Goal: Task Accomplishment & Management: Use online tool/utility

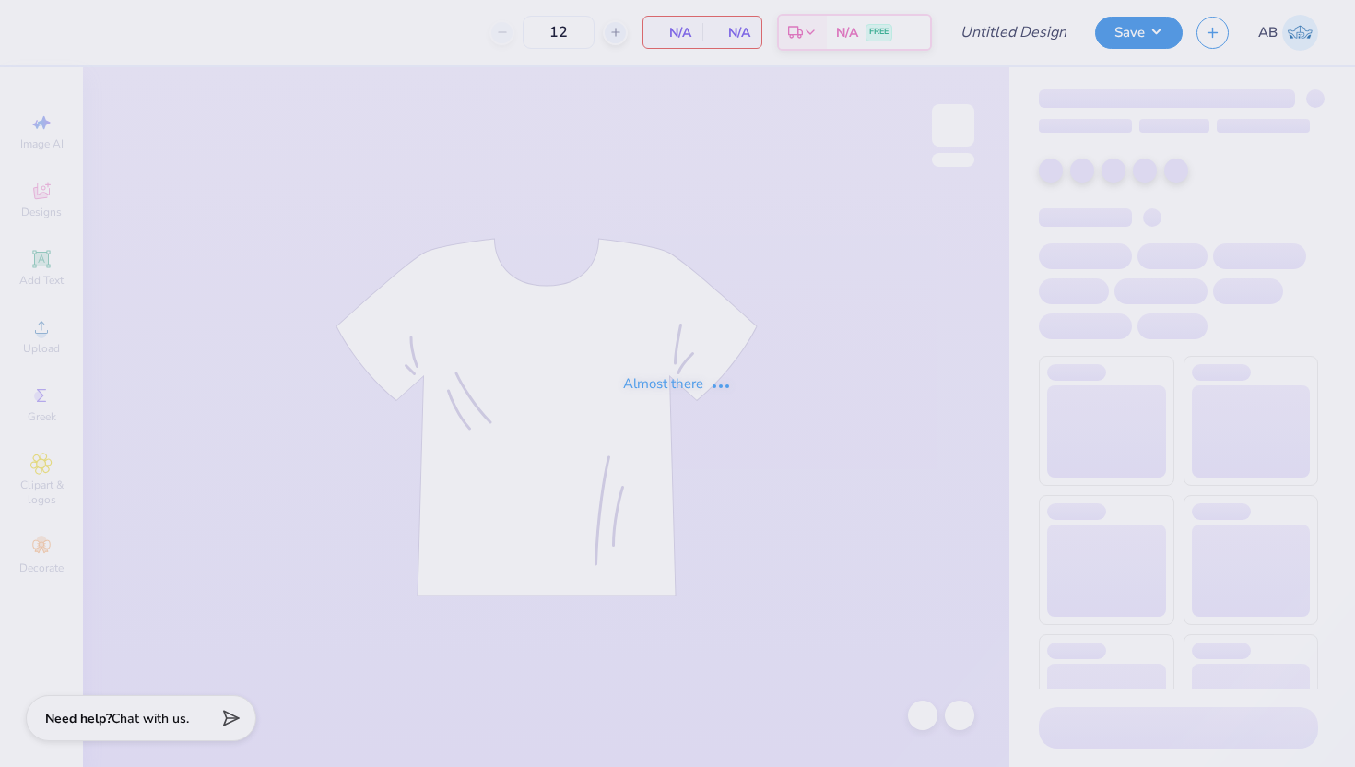
type input "navy sweatpant"
type input "25"
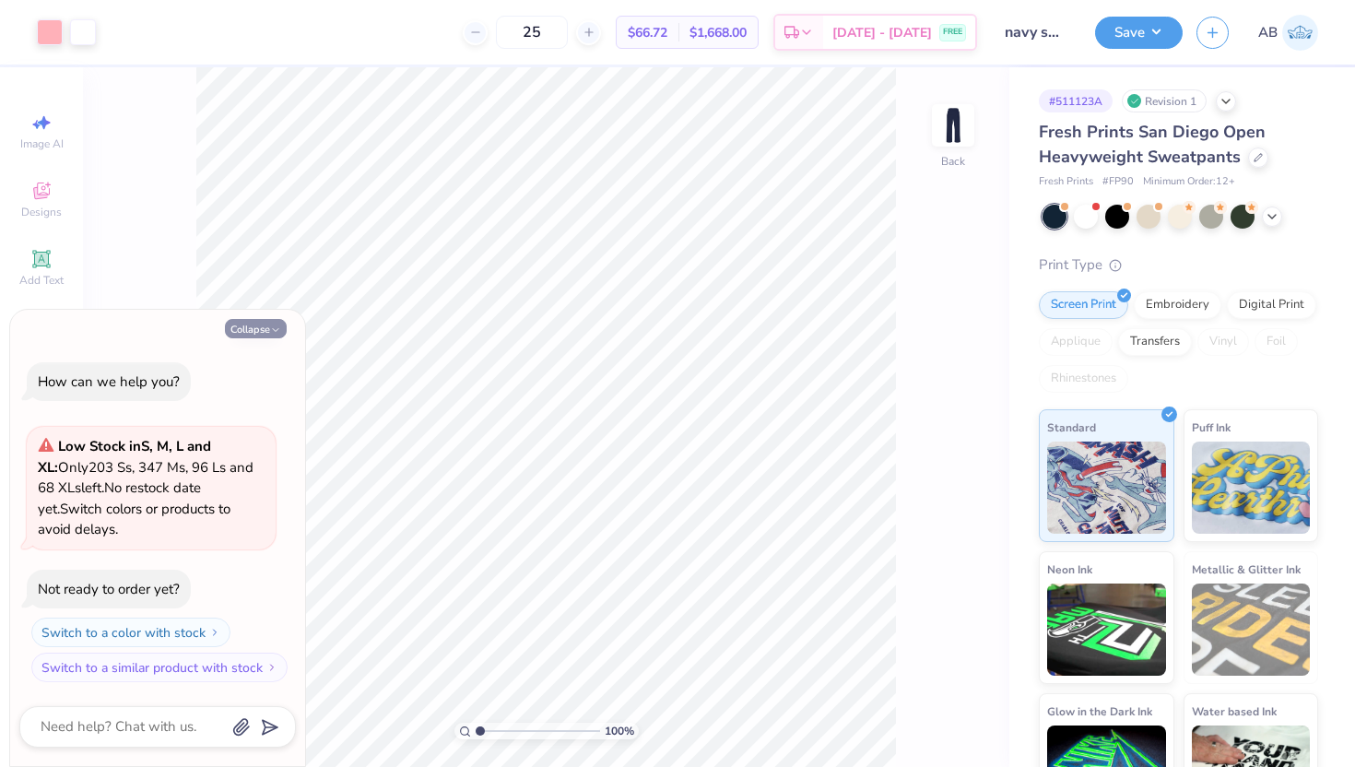
click at [254, 323] on button "Collapse" at bounding box center [256, 328] width 62 height 19
type textarea "x"
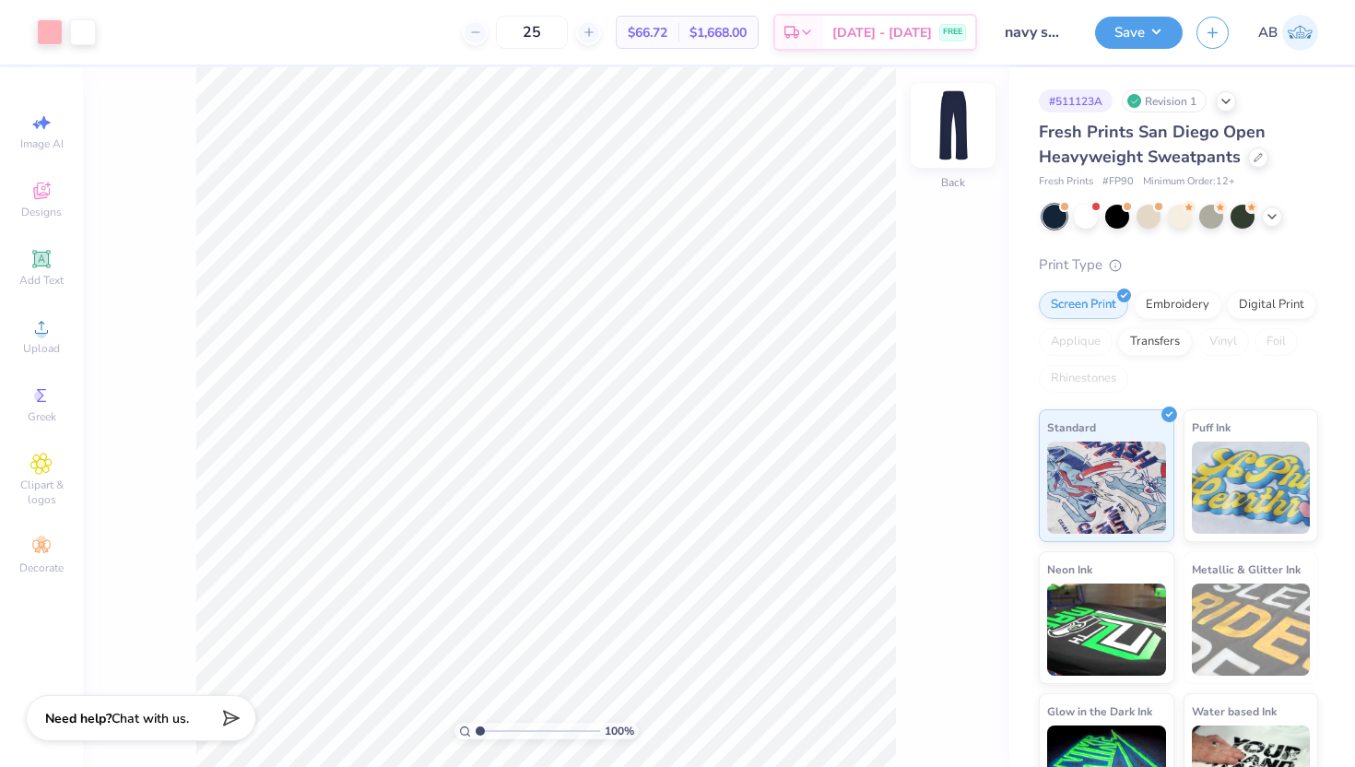
click at [963, 113] on img at bounding box center [953, 125] width 74 height 74
click at [963, 113] on img at bounding box center [953, 125] width 37 height 37
click at [1254, 156] on icon at bounding box center [1258, 155] width 9 height 9
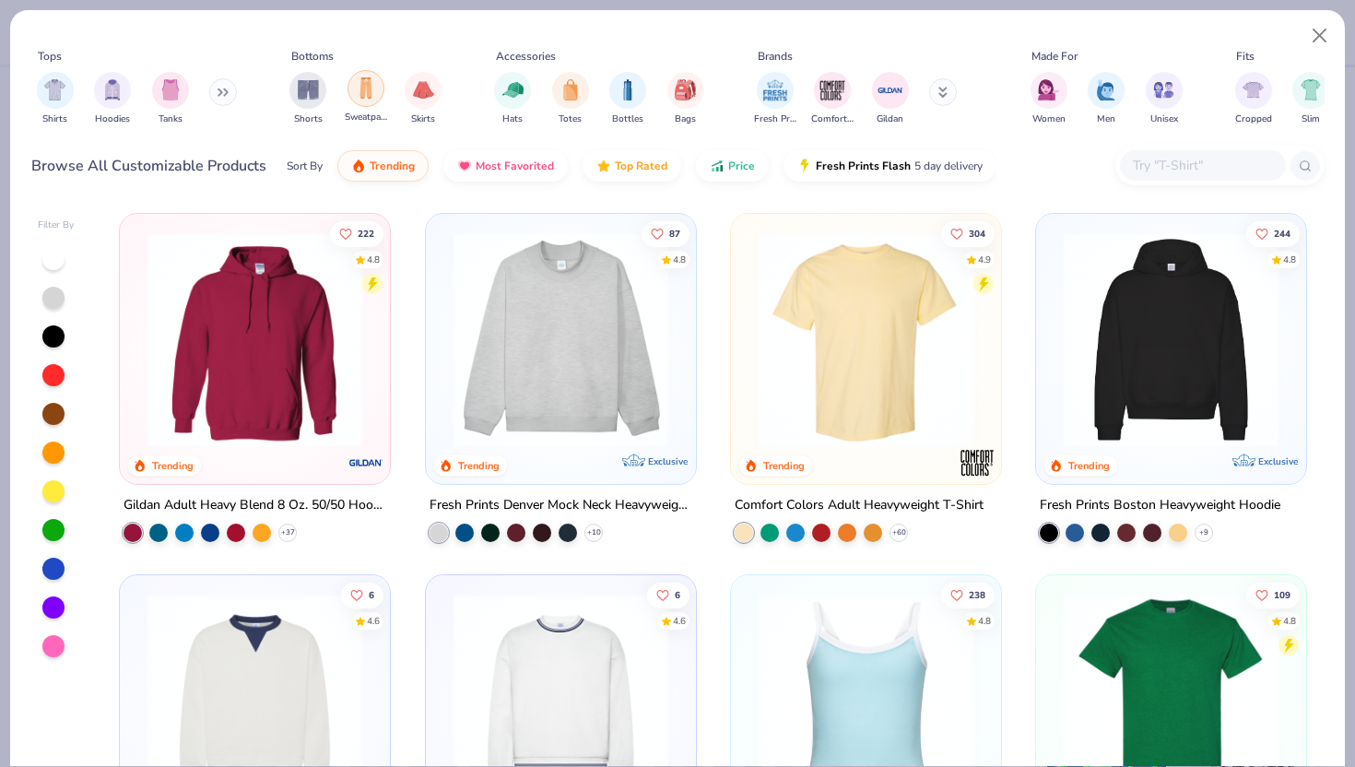
click at [363, 90] on img "filter for Sweatpants" at bounding box center [366, 87] width 20 height 21
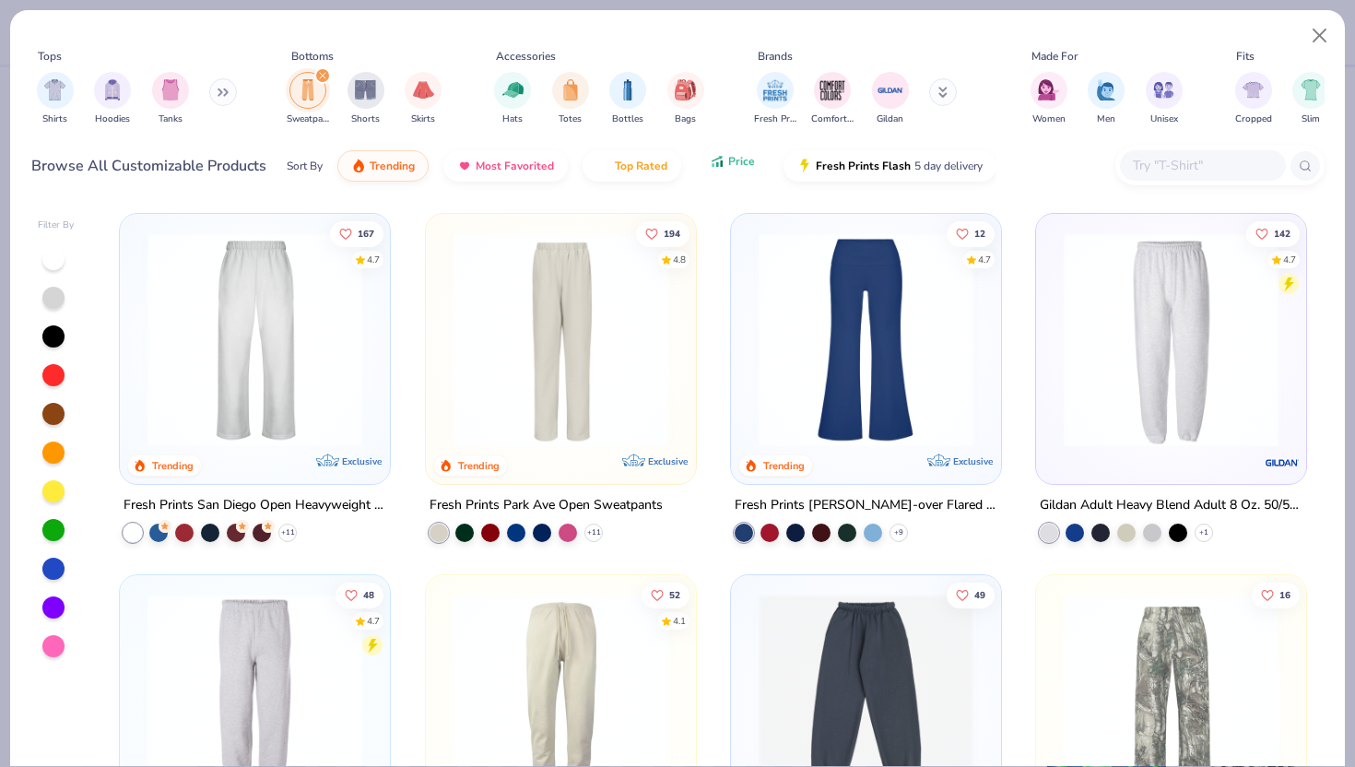
click at [736, 170] on button "Price" at bounding box center [732, 161] width 73 height 31
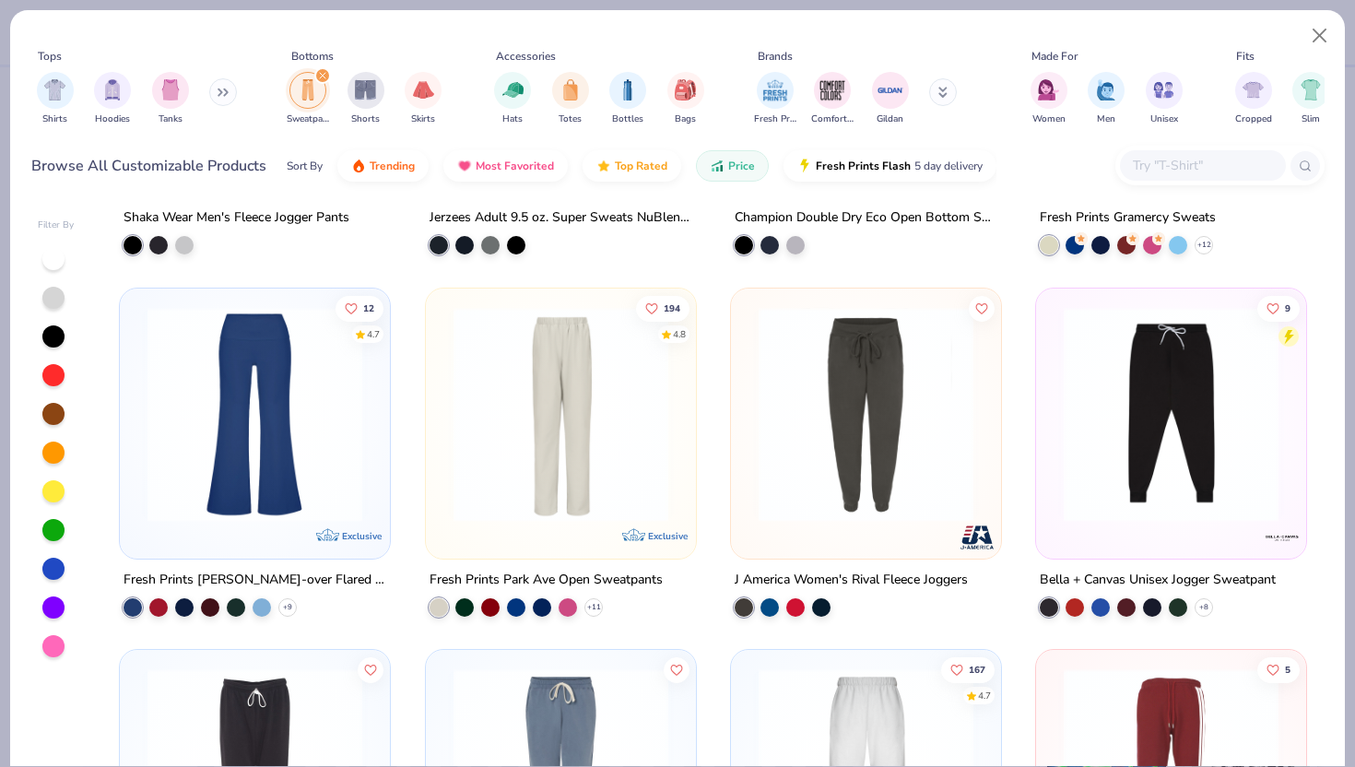
scroll to position [642, 0]
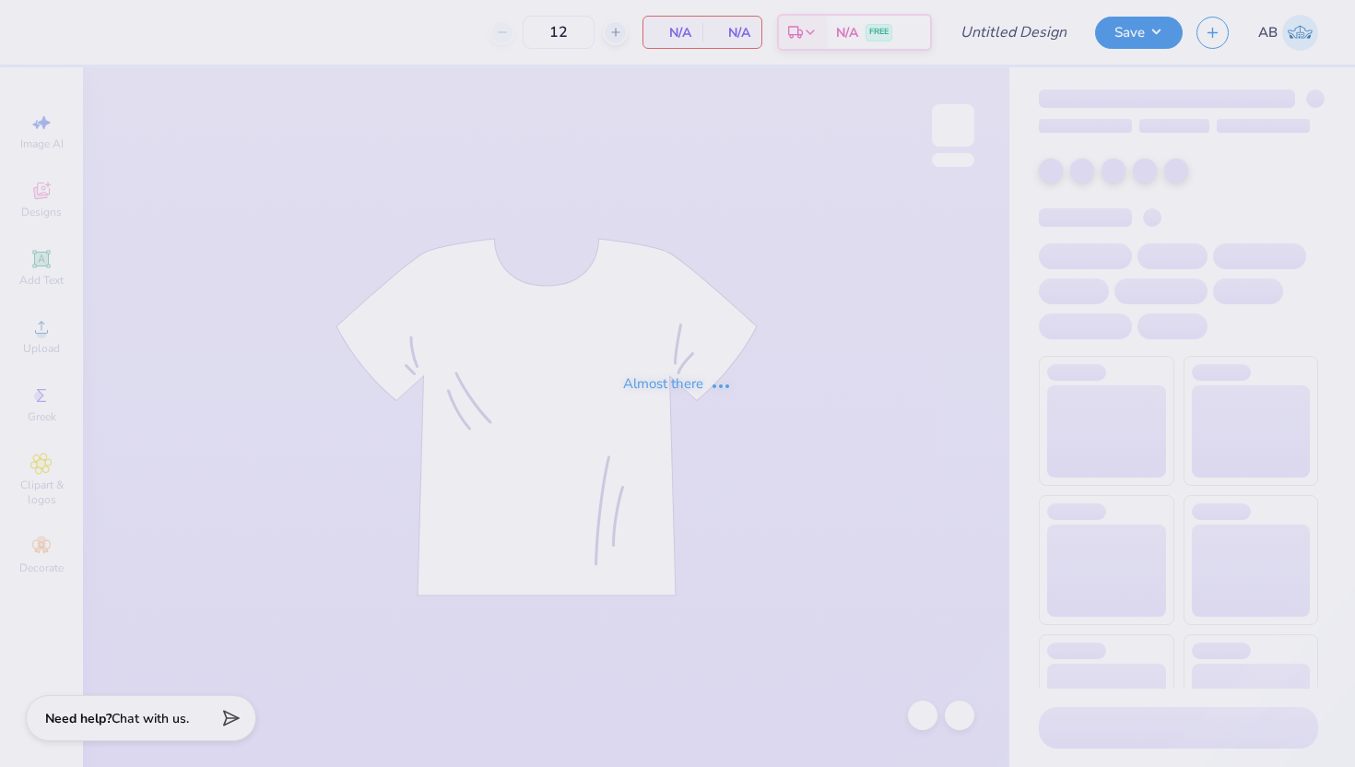
type input "navy hoodie"
type input "50"
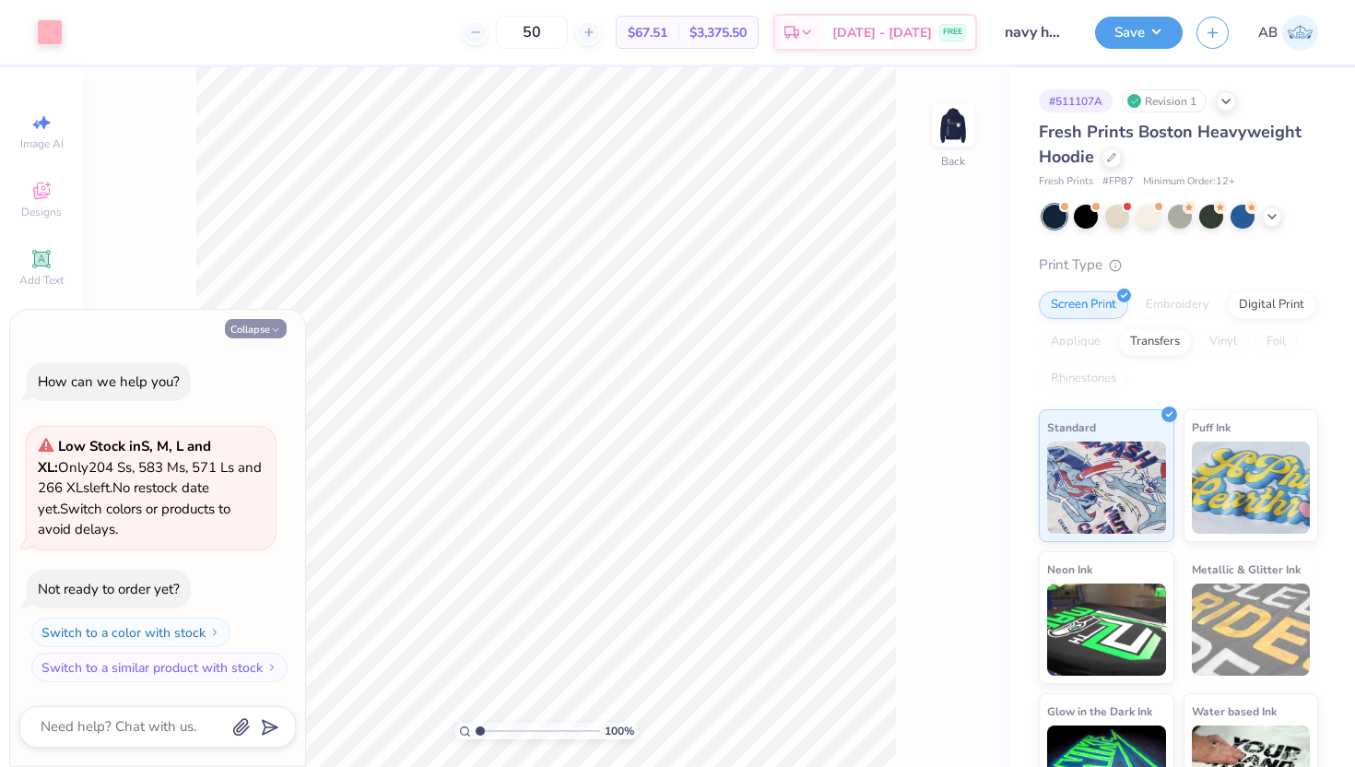
click at [263, 326] on button "Collapse" at bounding box center [256, 328] width 62 height 19
type textarea "x"
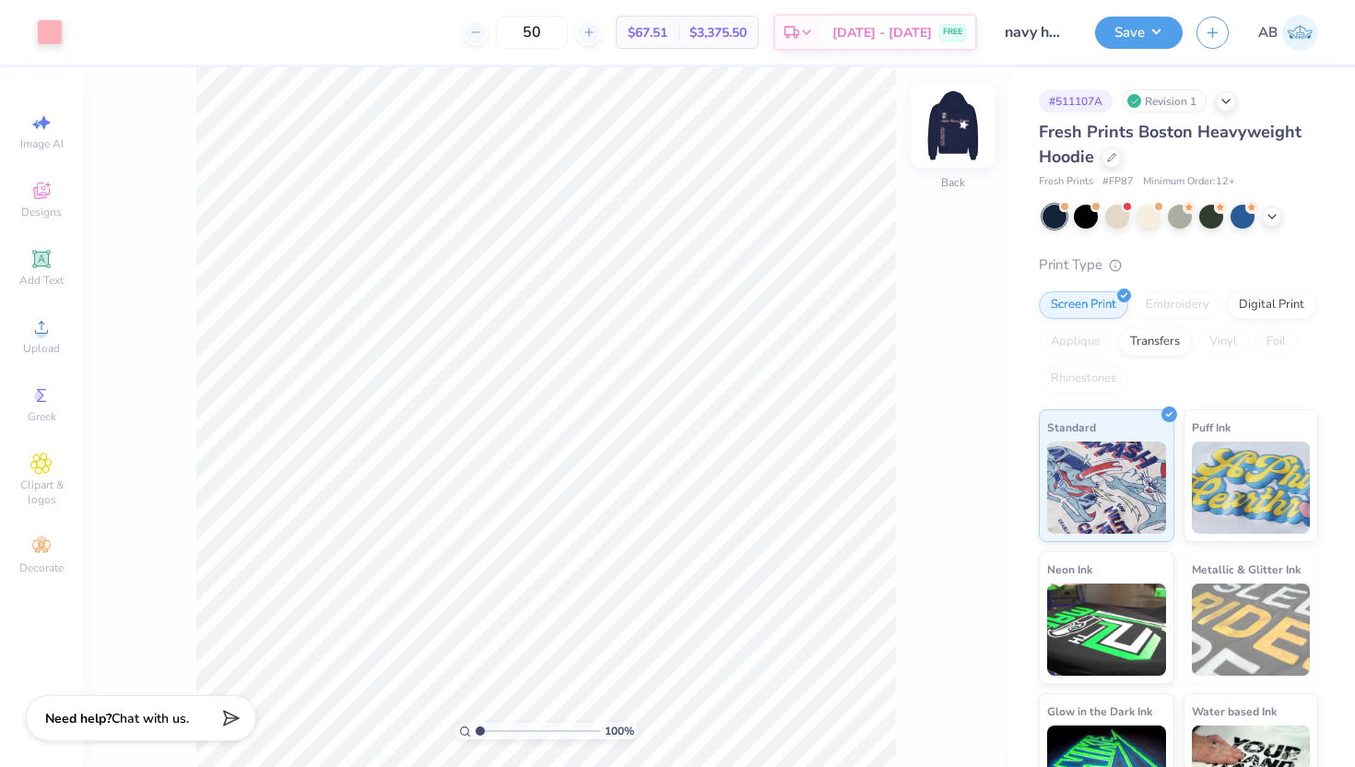
click at [970, 125] on img at bounding box center [953, 125] width 74 height 74
click at [955, 117] on img at bounding box center [953, 125] width 74 height 74
click at [1113, 158] on icon at bounding box center [1111, 155] width 9 height 9
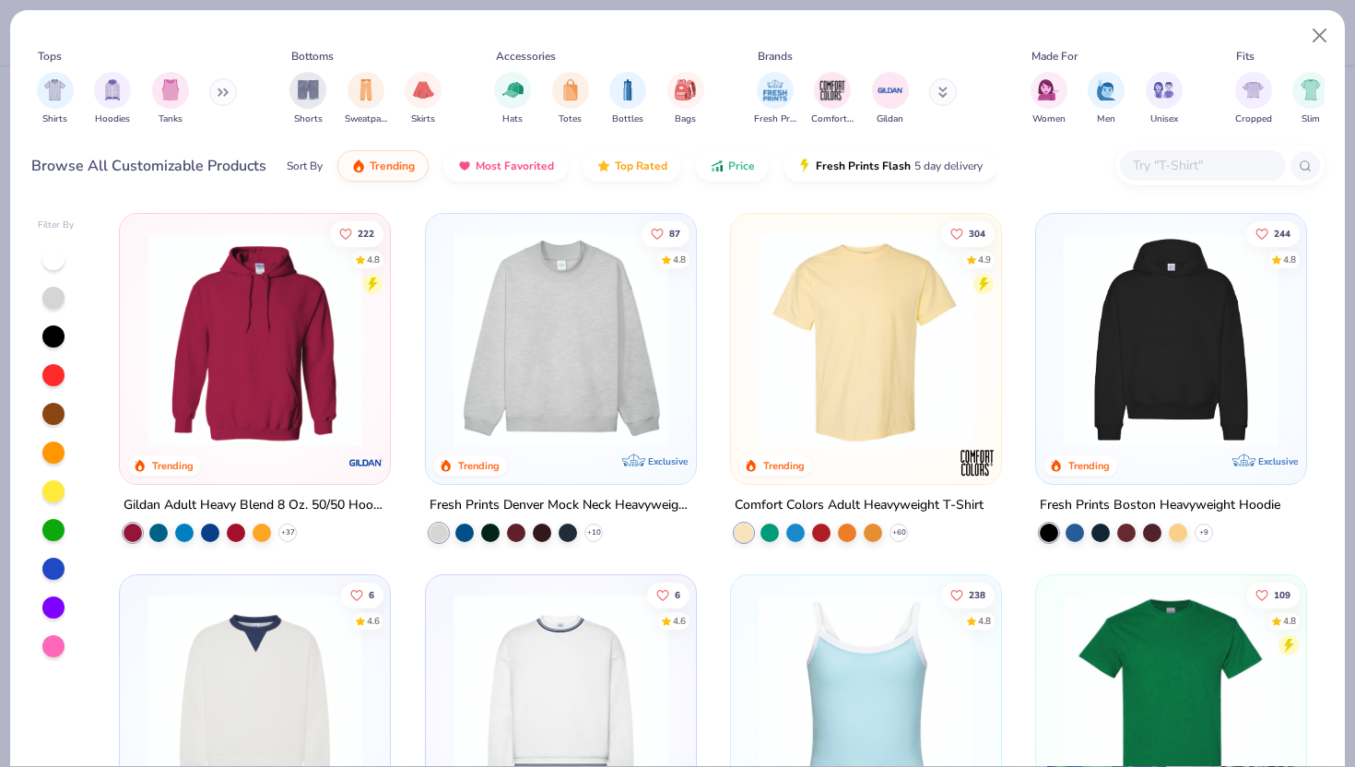
click at [228, 93] on icon at bounding box center [226, 92] width 3 height 6
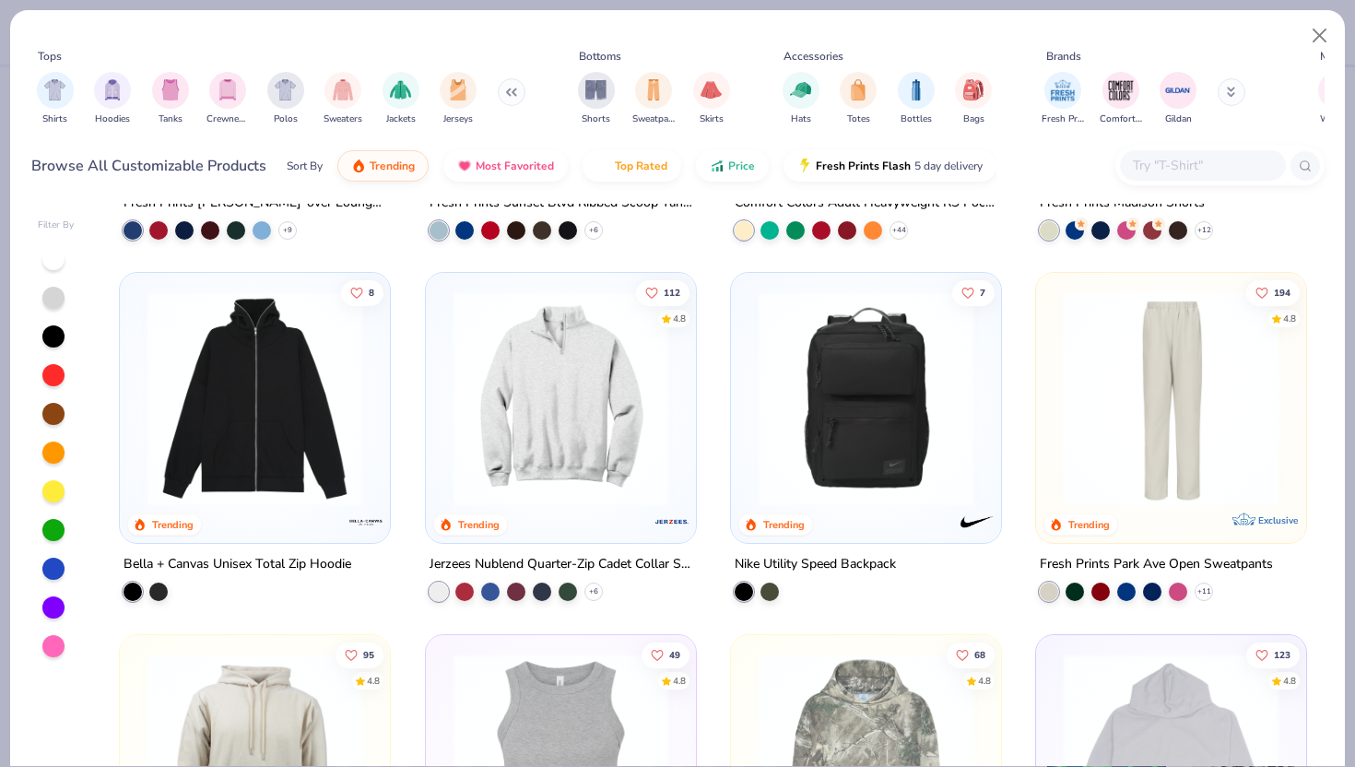
scroll to position [1750, 0]
click at [228, 92] on img "filter for Crewnecks" at bounding box center [228, 87] width 20 height 21
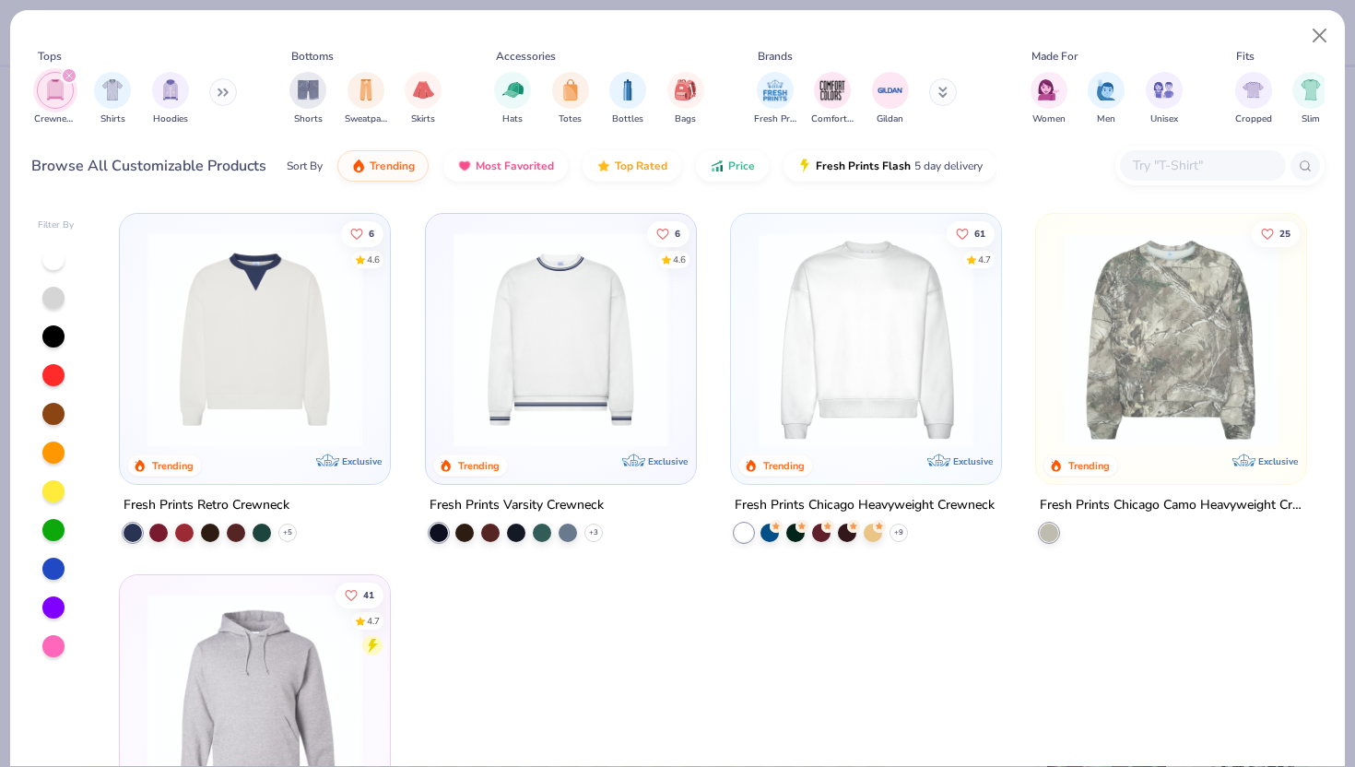
click at [70, 72] on div "filter for Crewnecks" at bounding box center [69, 75] width 17 height 17
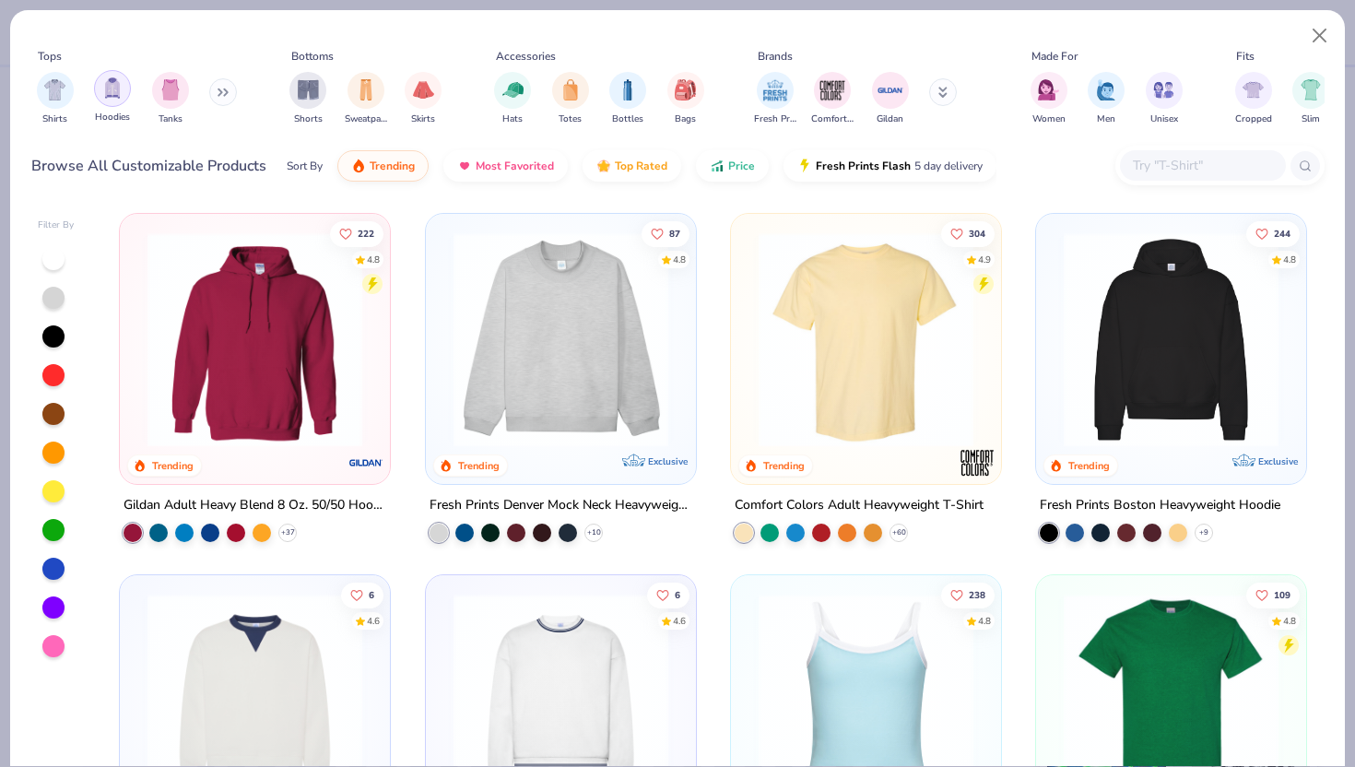
click at [119, 88] on img "filter for Hoodies" at bounding box center [112, 87] width 20 height 21
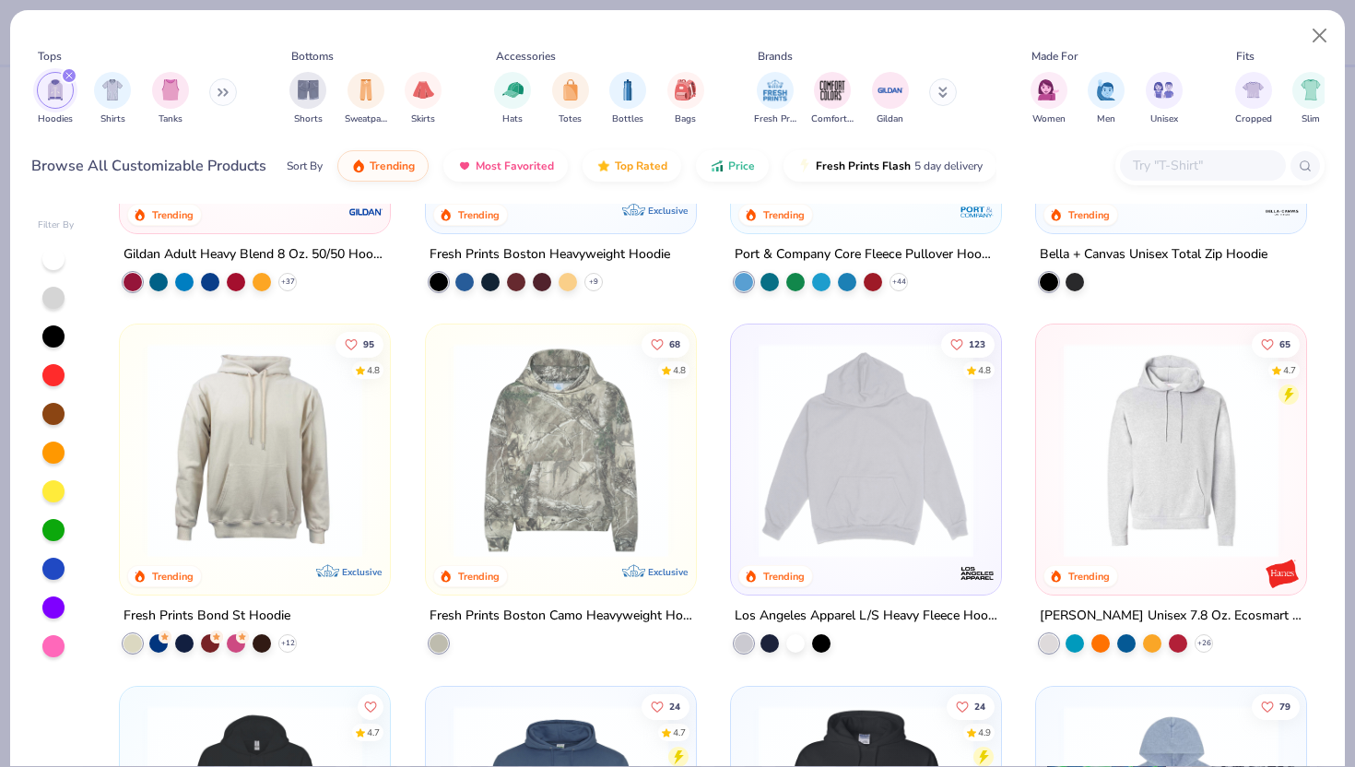
scroll to position [267, 0]
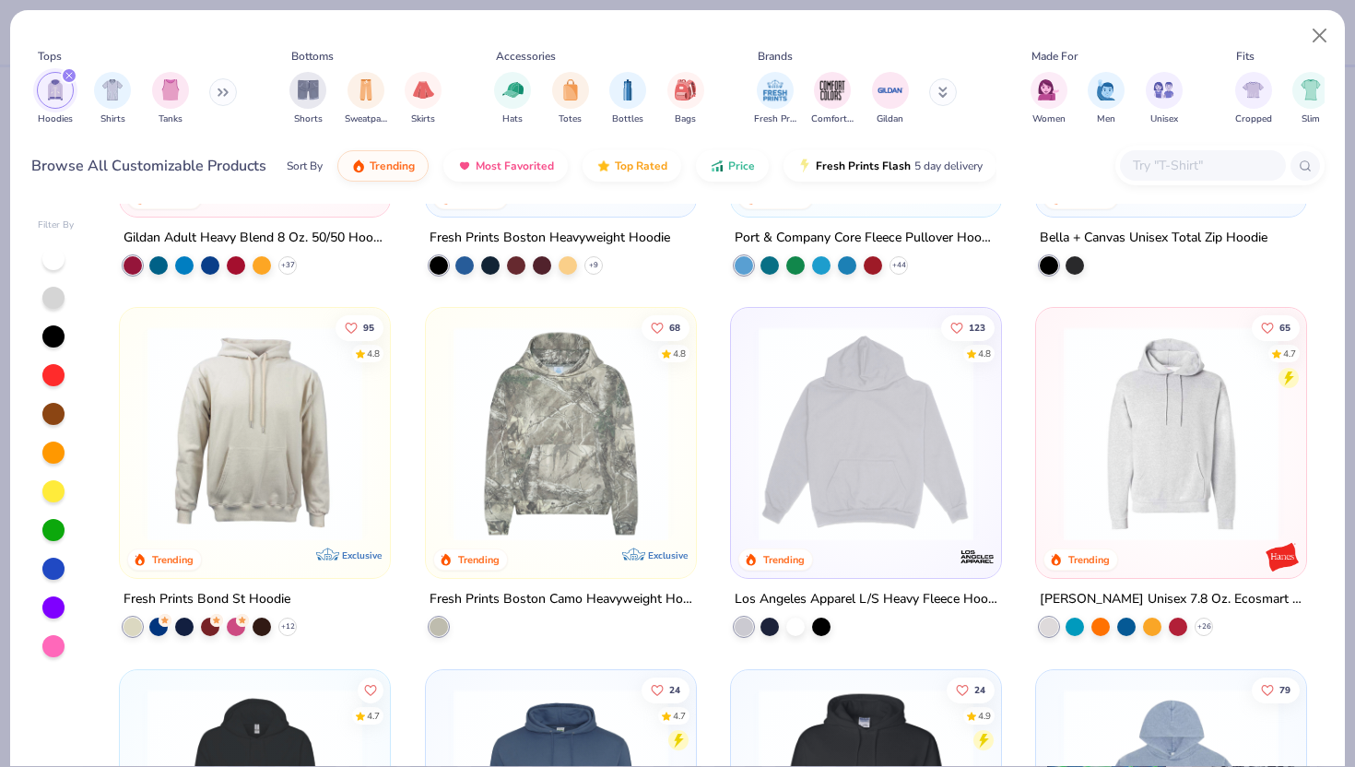
click at [840, 469] on img at bounding box center [865, 433] width 233 height 215
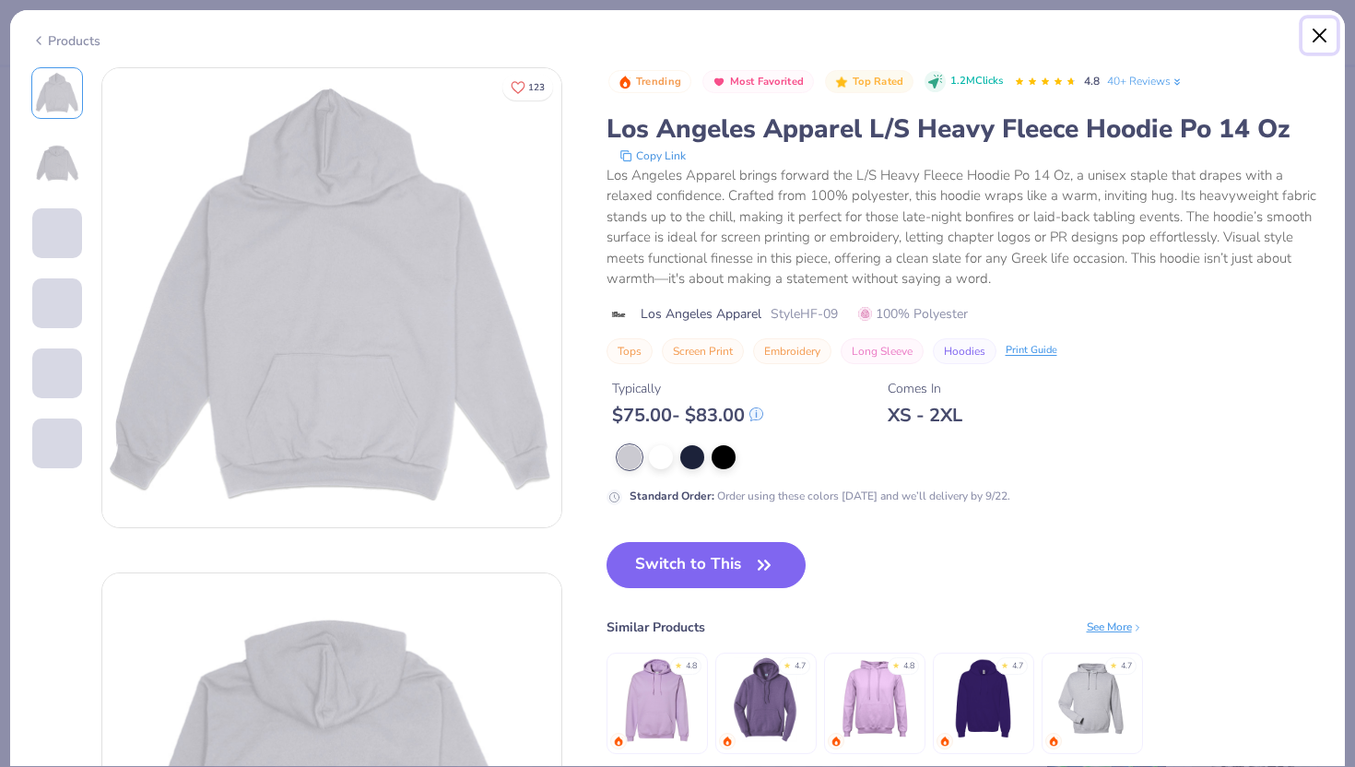
click at [1325, 29] on button "Close" at bounding box center [1320, 35] width 35 height 35
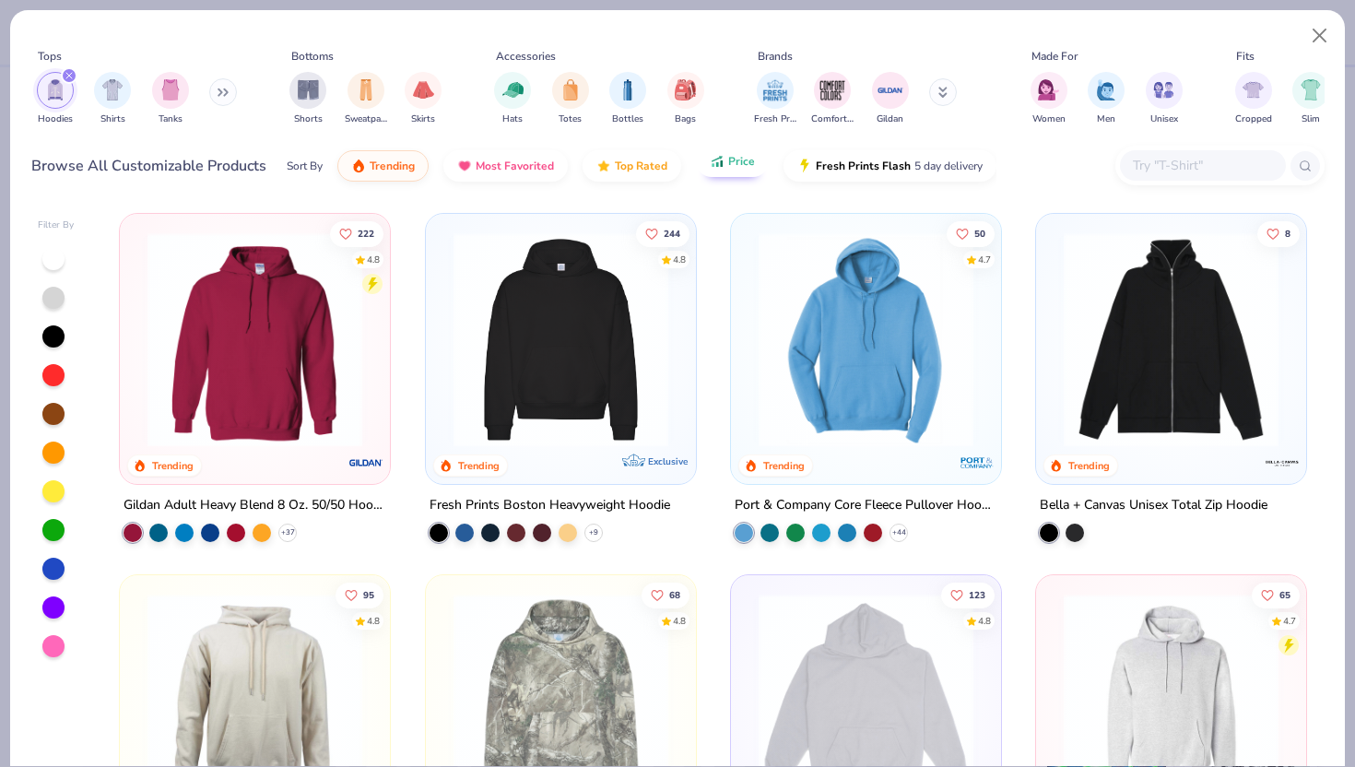
click at [740, 177] on div "Sort By Trending Most Favorited Top Rated Price Fresh Prints Flash 5 day delive…" at bounding box center [642, 166] width 710 height 52
click at [735, 164] on span "Price" at bounding box center [741, 161] width 27 height 15
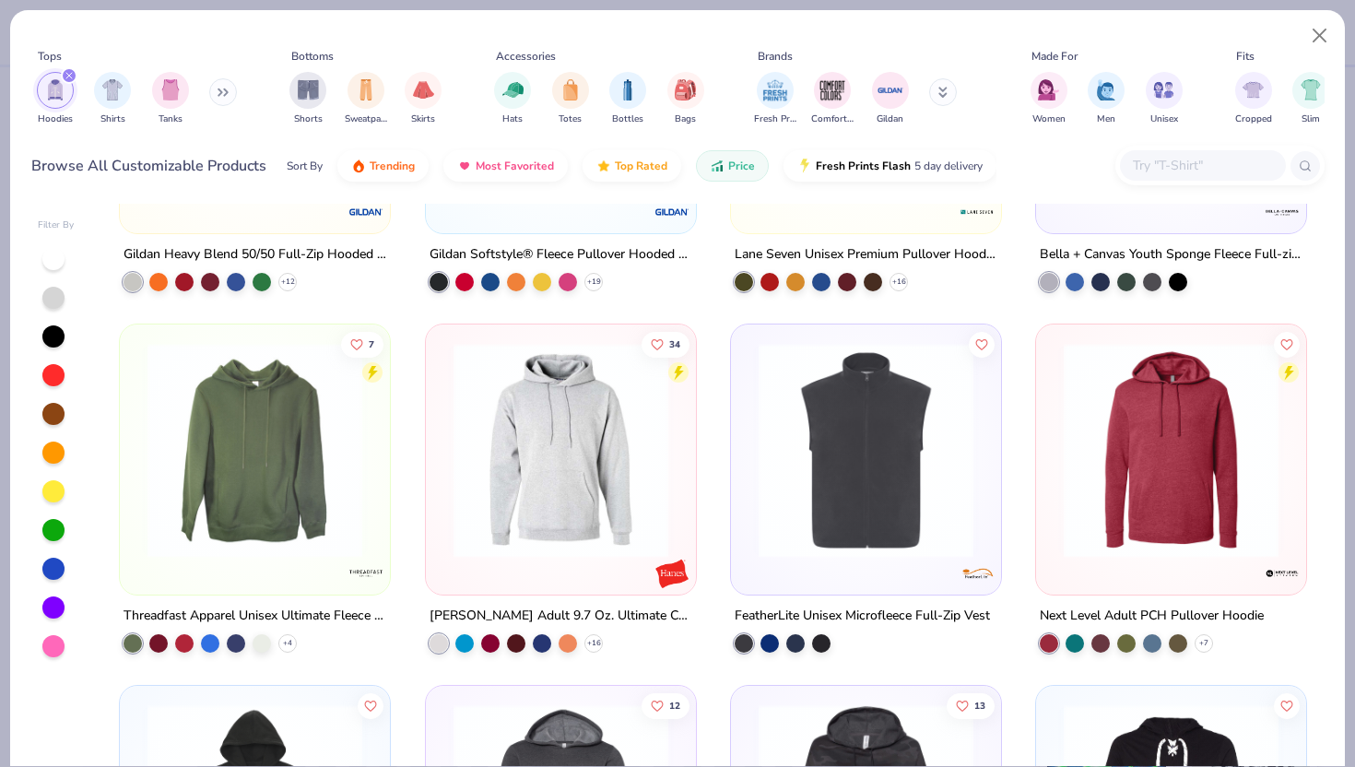
scroll to position [1344, 0]
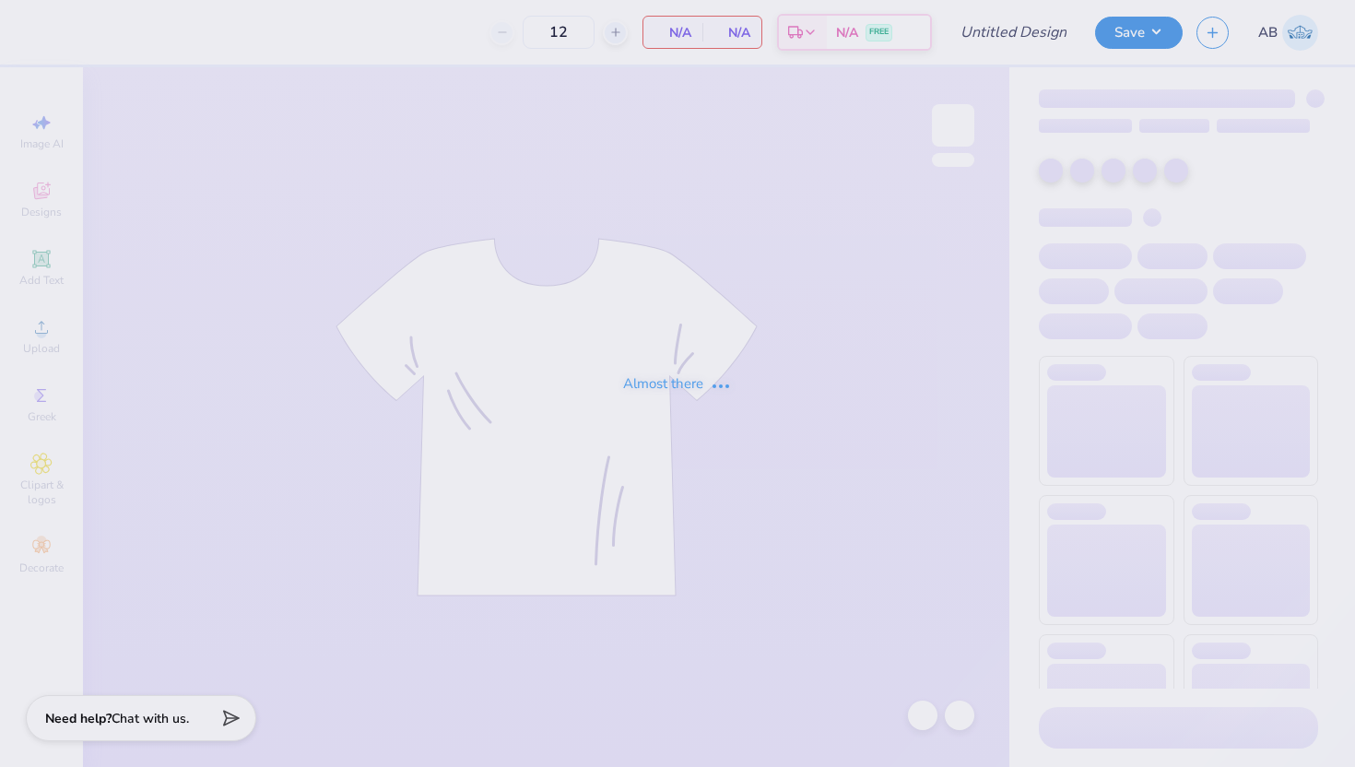
type input "navy hoodie"
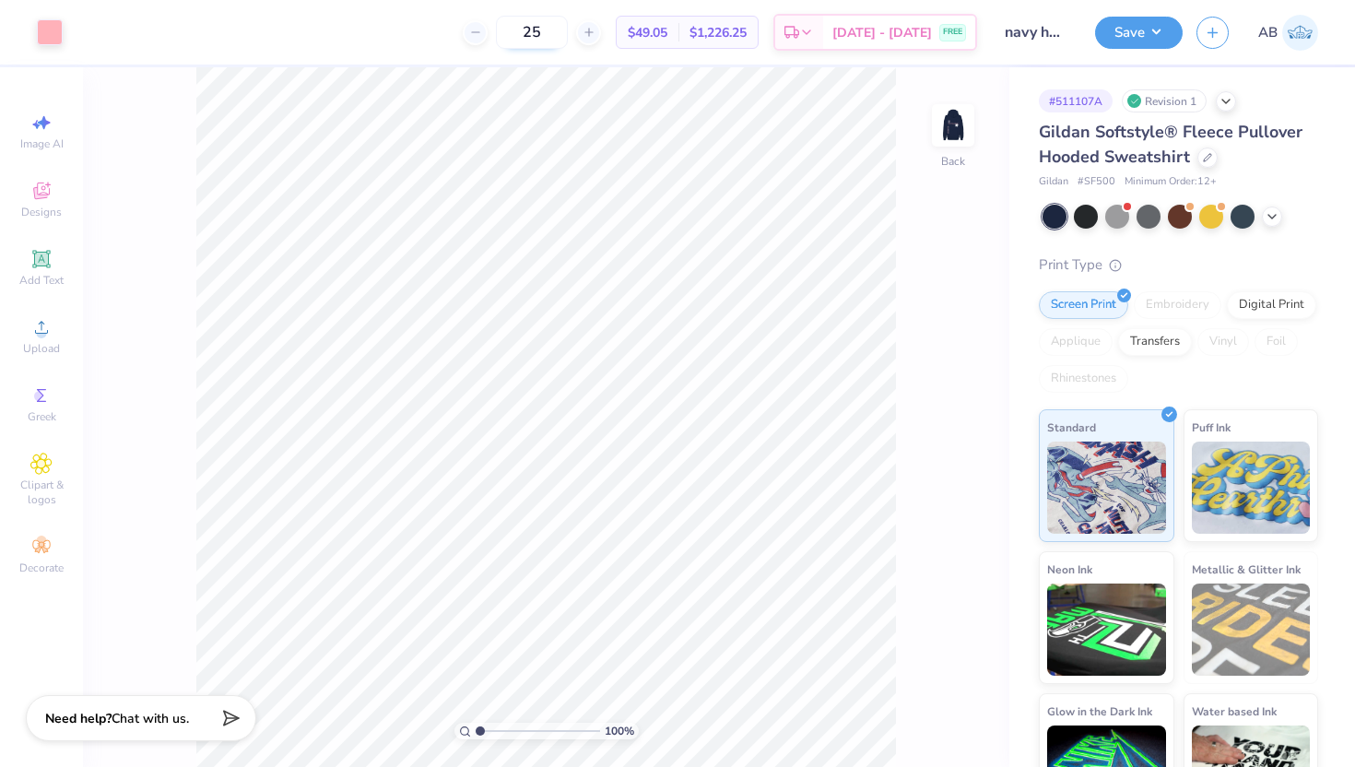
click at [563, 37] on input "25" at bounding box center [532, 32] width 72 height 33
type input "2"
click at [551, 30] on input "50" at bounding box center [532, 32] width 72 height 33
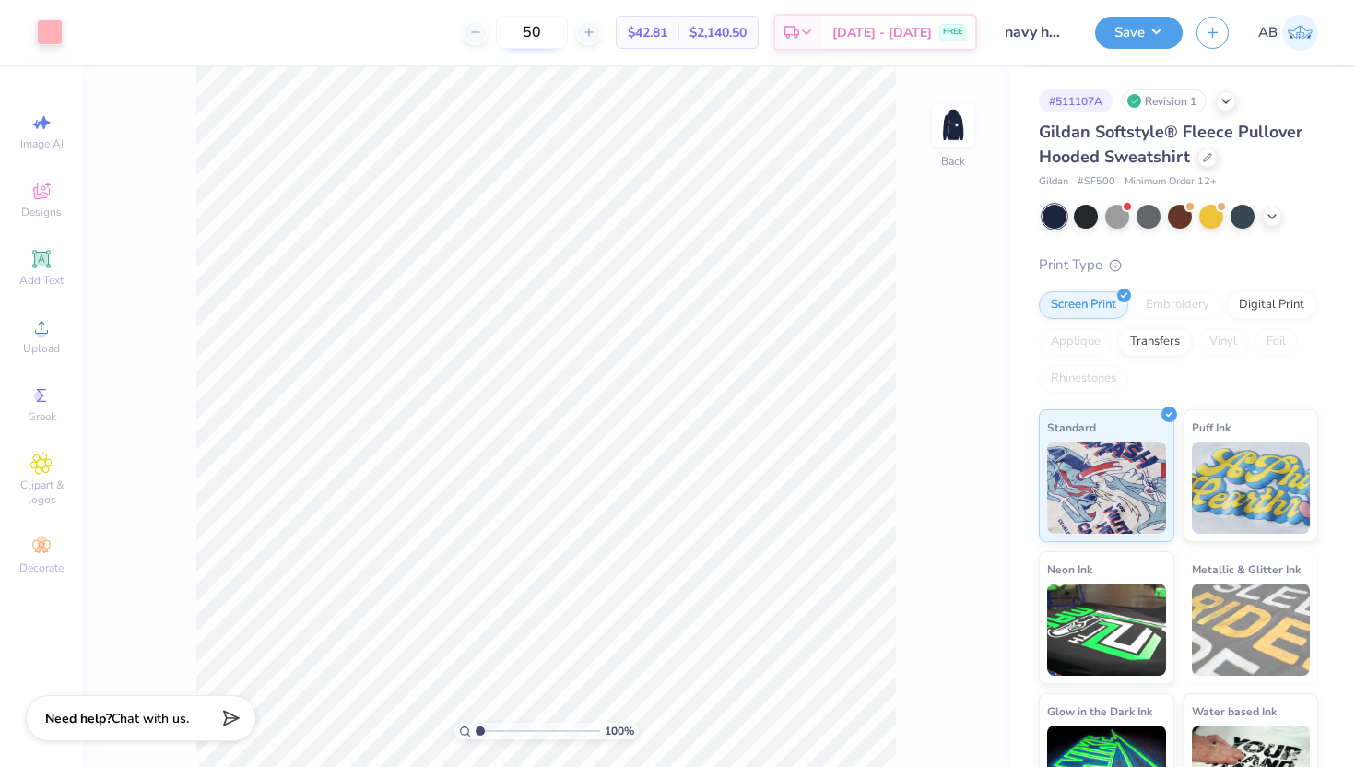
click at [551, 30] on input "50" at bounding box center [532, 32] width 72 height 33
type input "50"
